Goal: Task Accomplishment & Management: Complete application form

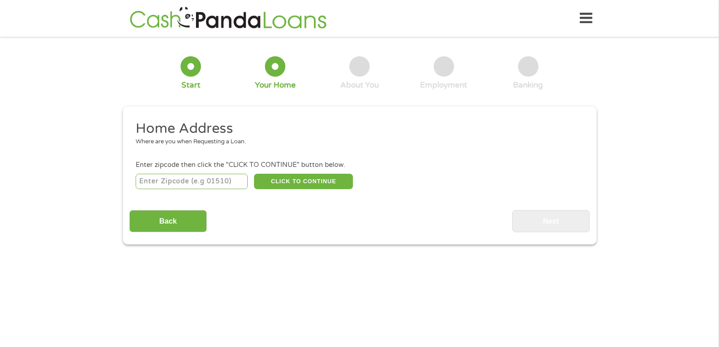
click at [166, 177] on input "number" at bounding box center [192, 181] width 112 height 15
type input "92345"
click at [313, 182] on button "CLICK TO CONTINUE" at bounding box center [303, 181] width 99 height 15
type input "92345"
type input "Hesperia"
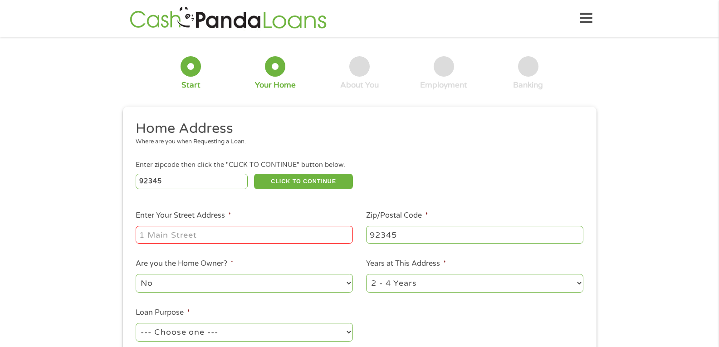
click at [214, 232] on input "Enter Your Street Address *" at bounding box center [244, 234] width 217 height 17
type input "[STREET_ADDRESS]"
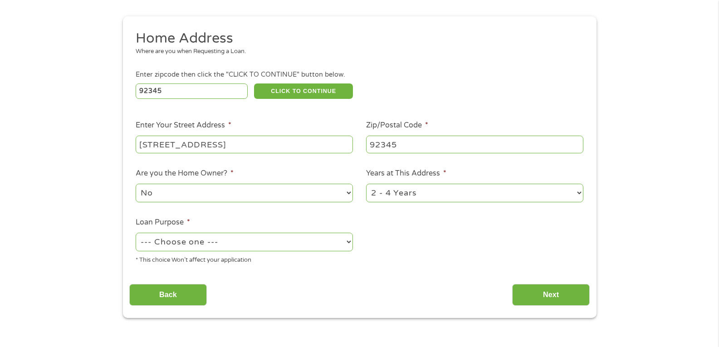
scroll to position [91, 0]
click at [429, 192] on select "1 Year or less 1 - 2 Years 2 - 4 Years Over 4 Years" at bounding box center [474, 192] width 217 height 19
select select "60months"
click at [366, 183] on select "1 Year or less 1 - 2 Years 2 - 4 Years Over 4 Years" at bounding box center [474, 192] width 217 height 19
click at [213, 242] on select "--- Choose one --- Pay Bills Debt Consolidation Home Improvement Major Purchase…" at bounding box center [244, 241] width 217 height 19
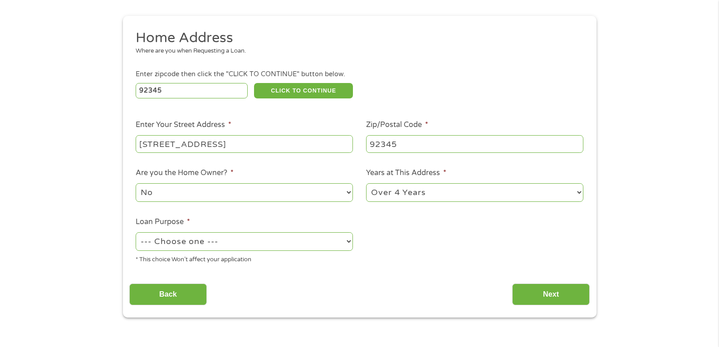
select select "other"
click at [136, 232] on select "--- Choose one --- Pay Bills Debt Consolidation Home Improvement Major Purchase…" at bounding box center [244, 241] width 217 height 19
click at [561, 300] on input "Next" at bounding box center [551, 294] width 78 height 22
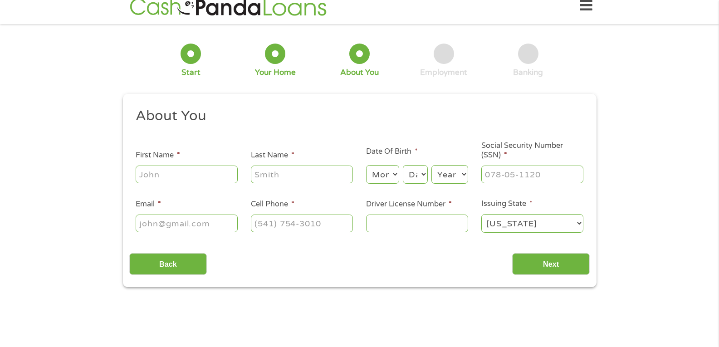
scroll to position [0, 0]
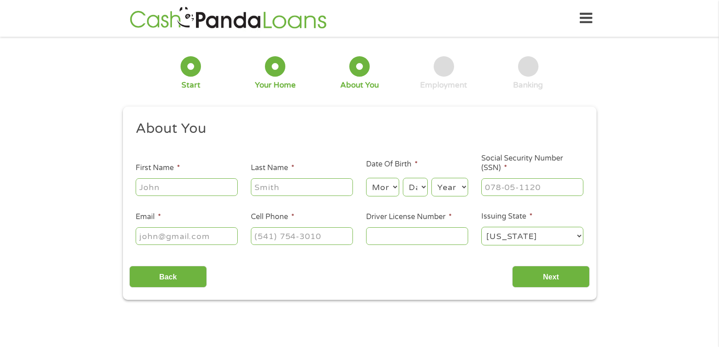
click at [190, 185] on input "First Name *" at bounding box center [187, 186] width 102 height 17
type input "[PERSON_NAME]"
type input "[EMAIL_ADDRESS][DOMAIN_NAME]"
type input "[PHONE_NUMBER]"
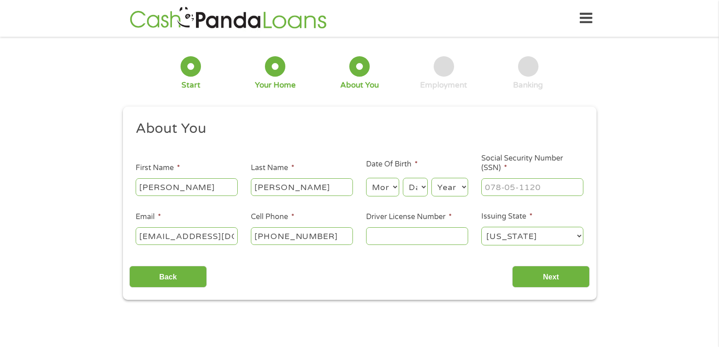
click at [391, 186] on select "Month 1 2 3 4 5 6 7 8 9 10 11 12" at bounding box center [382, 187] width 33 height 19
select select "6"
click at [366, 178] on select "Month 1 2 3 4 5 6 7 8 9 10 11 12" at bounding box center [382, 187] width 33 height 19
click at [417, 187] on select "Day 1 2 3 4 5 6 7 8 9 10 11 12 13 14 15 16 17 18 19 20 21 22 23 24 25 26 27 28 …" at bounding box center [415, 187] width 24 height 19
select select "28"
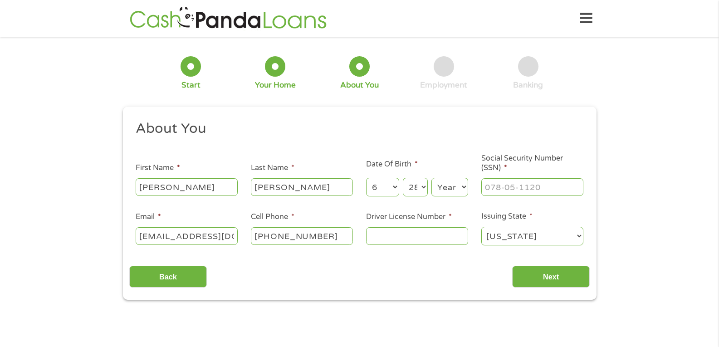
click at [403, 178] on select "Day 1 2 3 4 5 6 7 8 9 10 11 12 13 14 15 16 17 18 19 20 21 22 23 24 25 26 27 28 …" at bounding box center [415, 187] width 24 height 19
click at [449, 191] on select "Year [DATE] 2006 2005 2004 2003 2002 2001 2000 1999 1998 1997 1996 1995 1994 19…" at bounding box center [449, 187] width 37 height 19
select select "1972"
click at [431, 178] on select "Year [DATE] 2006 2005 2004 2003 2002 2001 2000 1999 1998 1997 1996 1995 1994 19…" at bounding box center [449, 187] width 37 height 19
click at [510, 187] on input "___-__-____" at bounding box center [532, 186] width 102 height 17
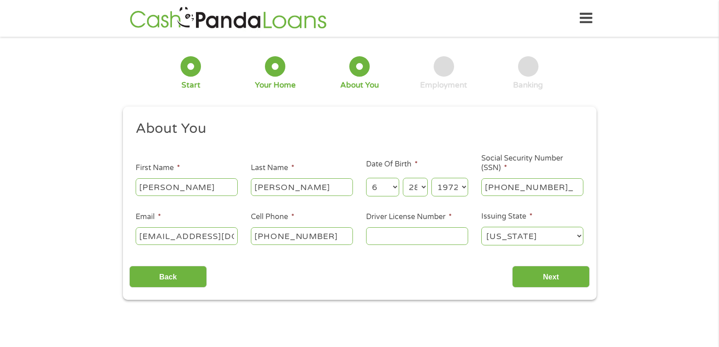
type input "608-60-8853"
click at [396, 236] on input "Driver License Number *" at bounding box center [417, 235] width 102 height 17
type input "A5060314"
click at [551, 272] on input "Next" at bounding box center [551, 277] width 78 height 22
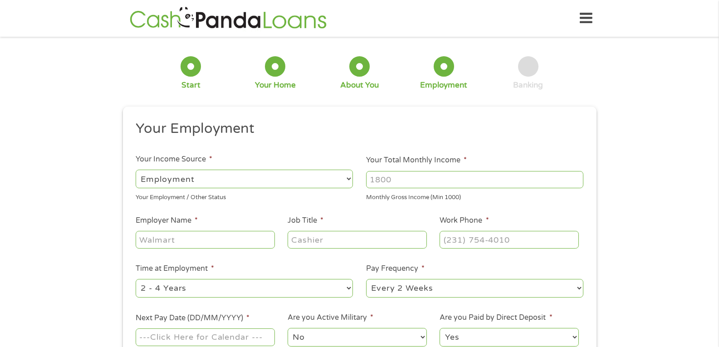
drag, startPoint x: 426, startPoint y: 179, endPoint x: 380, endPoint y: 178, distance: 46.7
click at [381, 178] on input "Your Total Monthly Income *" at bounding box center [474, 179] width 217 height 17
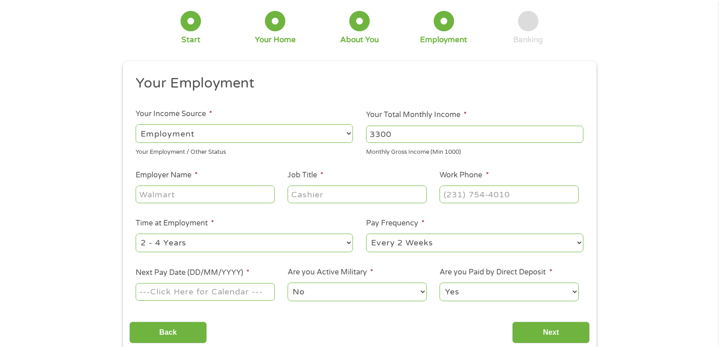
type input "3300"
click at [177, 193] on input "Employer Name *" at bounding box center [205, 194] width 139 height 17
type input "Kids & Care"
click at [313, 197] on input "Job Title *" at bounding box center [357, 194] width 139 height 17
type input "Preschool Teacher"
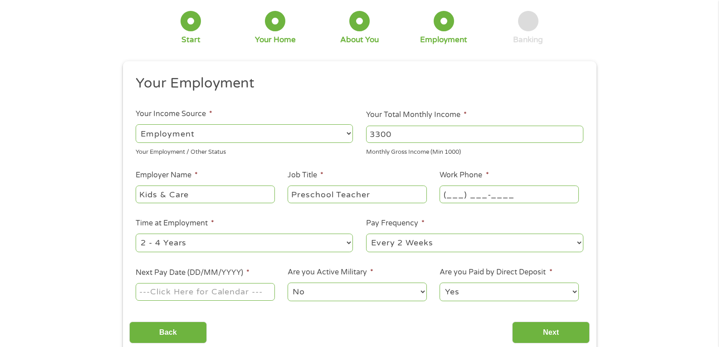
click at [471, 195] on input "(___) ___-____" at bounding box center [508, 194] width 139 height 17
drag, startPoint x: 532, startPoint y: 190, endPoint x: 431, endPoint y: 196, distance: 100.4
click at [431, 196] on ul "Your Employment Your Income Source * --- Choose one --- Employment [DEMOGRAPHIC…" at bounding box center [359, 191] width 460 height 235
type input "[PHONE_NUMBER]"
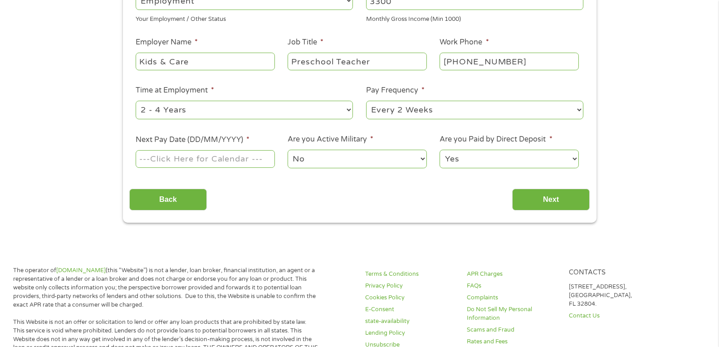
scroll to position [181, 0]
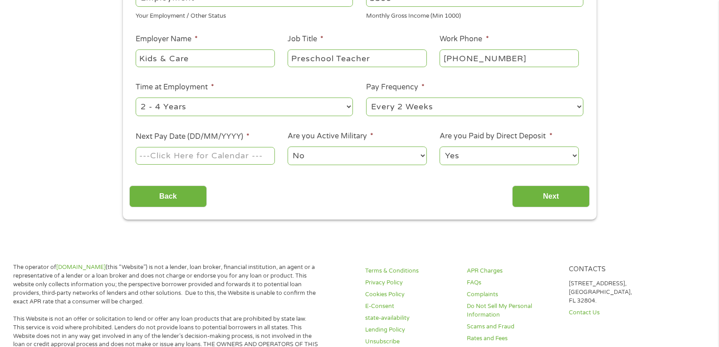
click at [186, 156] on body "Home Get Loan Offer How it works FAQs Blog Cash Loans Quick Loans Online Loans …" at bounding box center [359, 352] width 719 height 1066
click at [186, 156] on input "Next Pay Date (DD/MM/YYYY) *" at bounding box center [205, 155] width 139 height 17
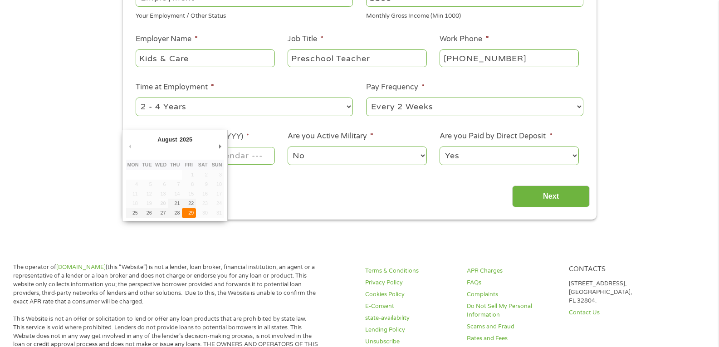
type input "[DATE]"
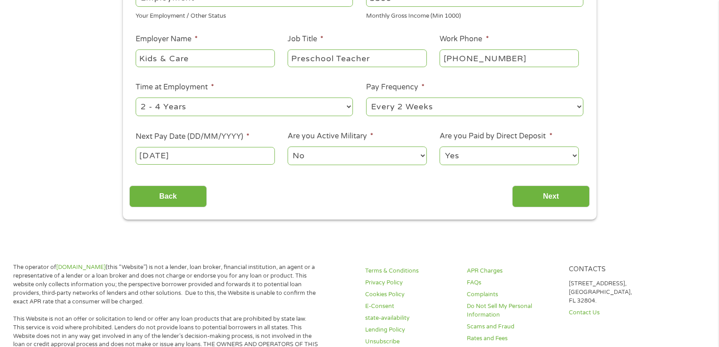
click at [484, 154] on select "Yes No" at bounding box center [508, 155] width 139 height 19
select select "0"
click at [439, 146] on select "Yes No" at bounding box center [508, 155] width 139 height 19
click at [560, 191] on input "Next" at bounding box center [551, 197] width 78 height 22
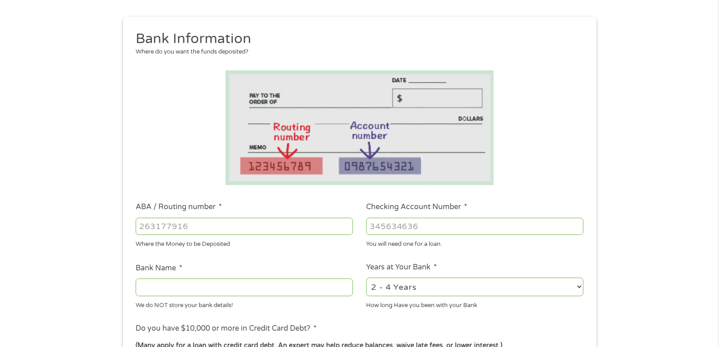
scroll to position [91, 0]
click at [175, 222] on input "ABA / Routing number *" at bounding box center [244, 225] width 217 height 17
type input "122235821"
type input "US BANK NA"
type input "122235821"
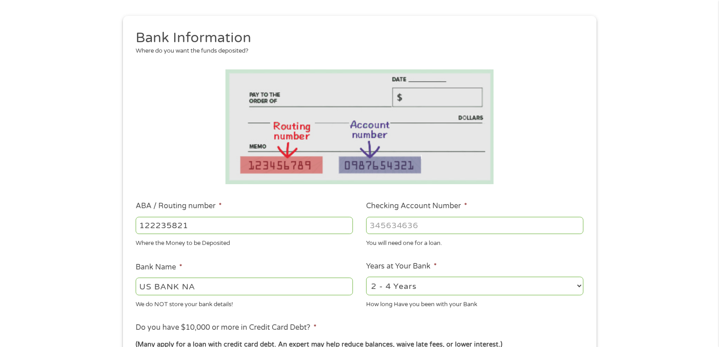
click at [400, 228] on input "Checking Account Number *" at bounding box center [474, 225] width 217 height 17
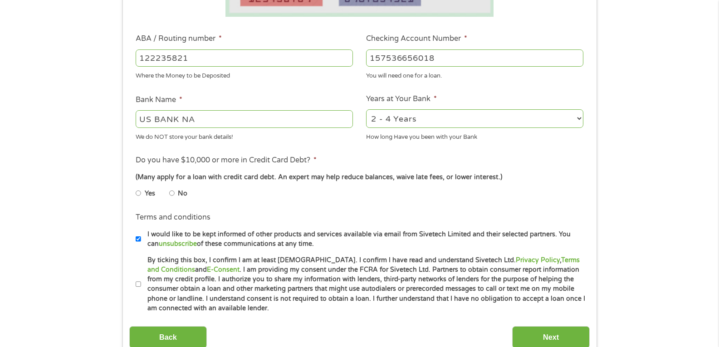
scroll to position [272, 0]
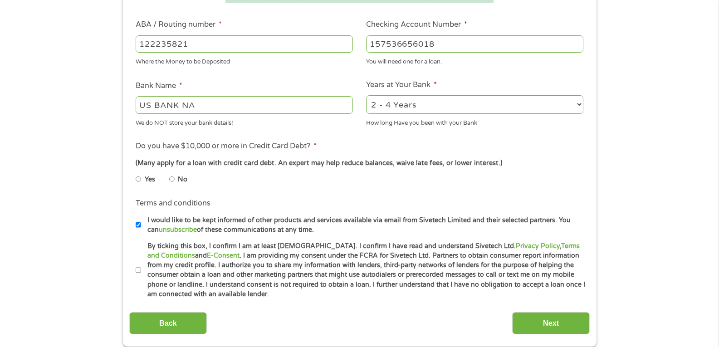
type input "157536656018"
click at [171, 179] on input "No" at bounding box center [171, 179] width 5 height 15
radio input "true"
click at [138, 226] on input "I would like to be kept informed of other products and services available via e…" at bounding box center [138, 225] width 5 height 15
checkbox input "false"
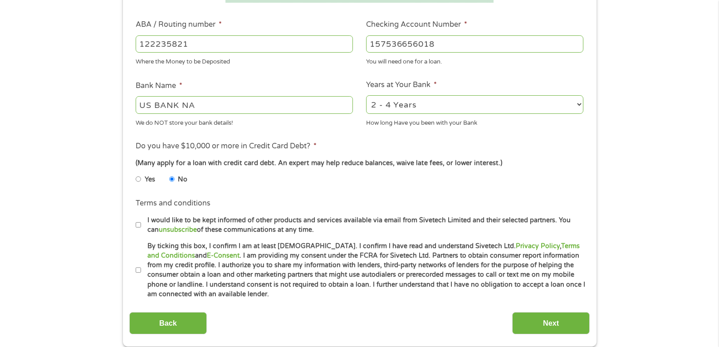
click at [138, 271] on input "By ticking this box, I confirm I am at least [DEMOGRAPHIC_DATA]. I confirm I ha…" at bounding box center [138, 270] width 5 height 15
checkbox input "true"
click at [552, 322] on input "Next" at bounding box center [551, 323] width 78 height 22
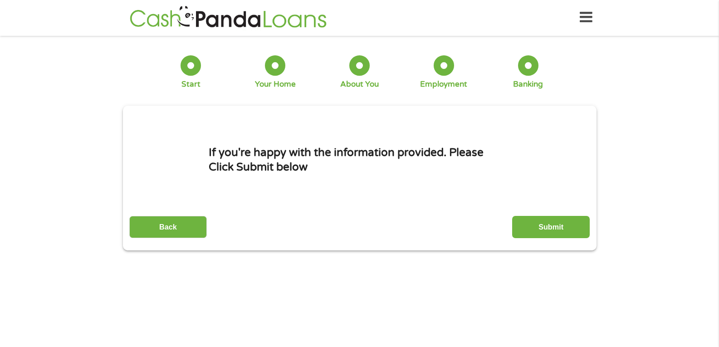
scroll to position [0, 0]
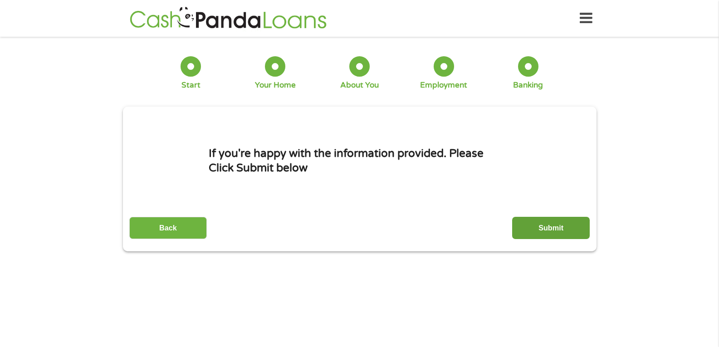
click at [543, 225] on input "Submit" at bounding box center [551, 228] width 78 height 22
